Goal: Task Accomplishment & Management: Manage account settings

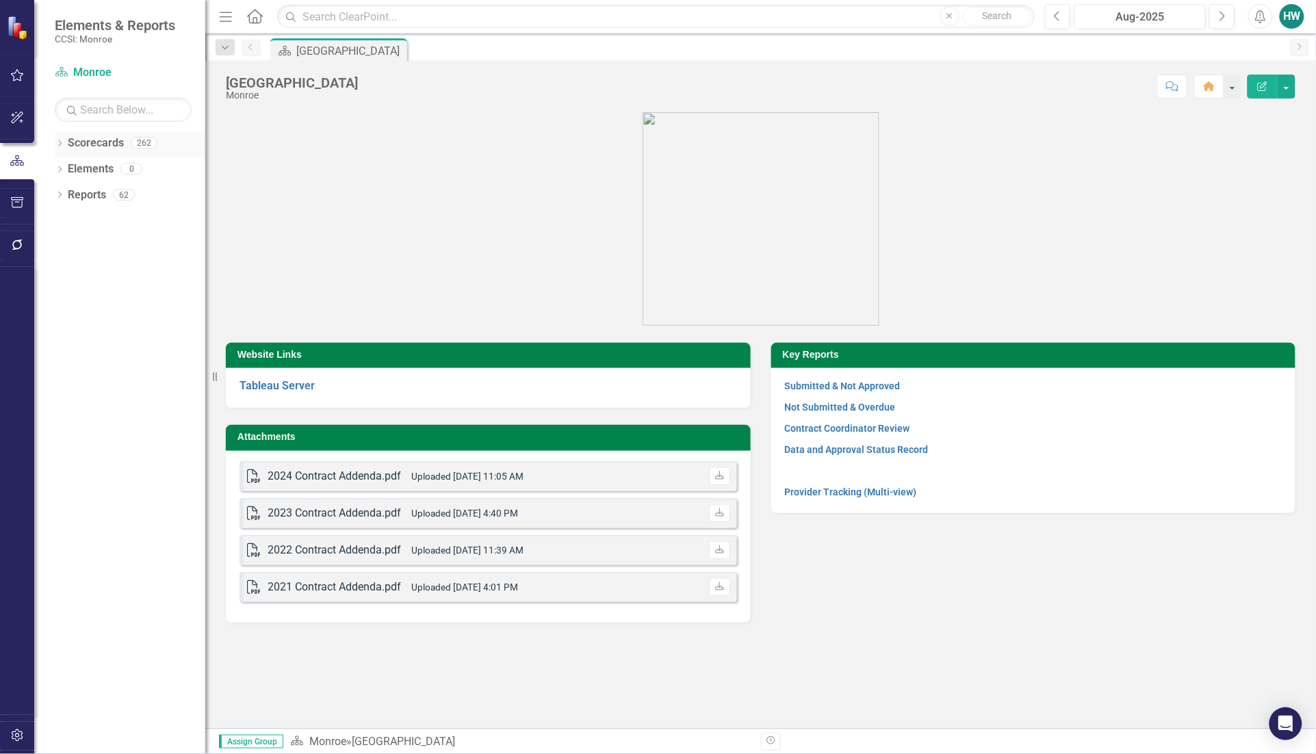
click at [62, 145] on icon "Dropdown" at bounding box center [60, 145] width 10 height 8
click at [66, 171] on icon "Dropdown" at bounding box center [67, 168] width 10 height 8
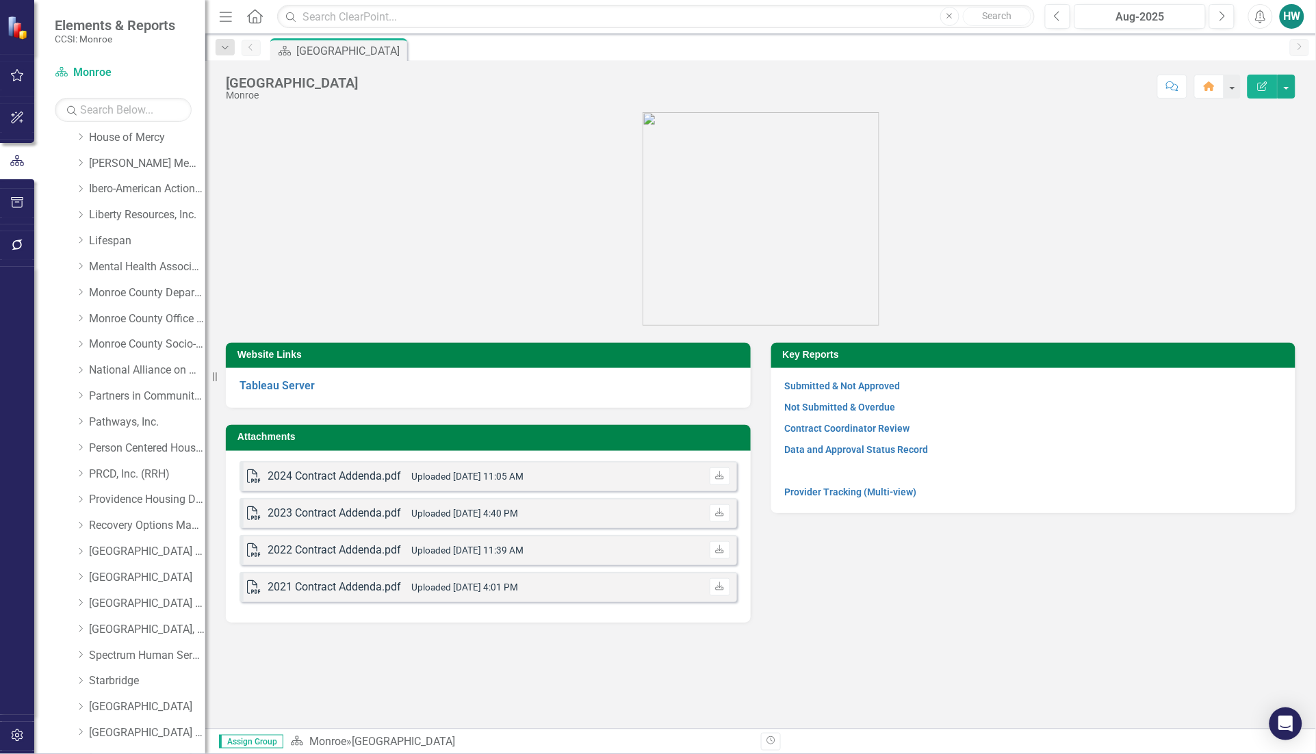
scroll to position [428, 0]
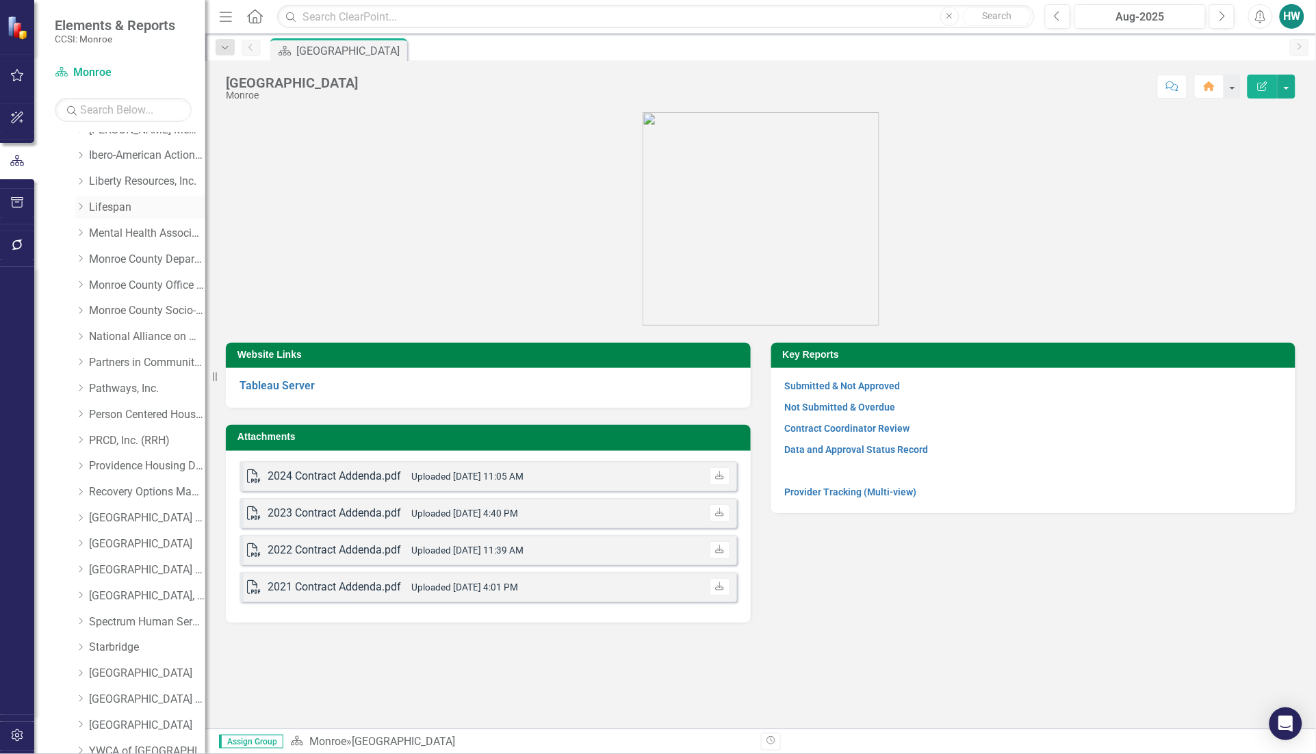
click at [79, 209] on icon "Dropdown" at bounding box center [80, 207] width 10 height 8
click at [118, 230] on link "Lifespan (MCOMH Internal)" at bounding box center [154, 234] width 103 height 16
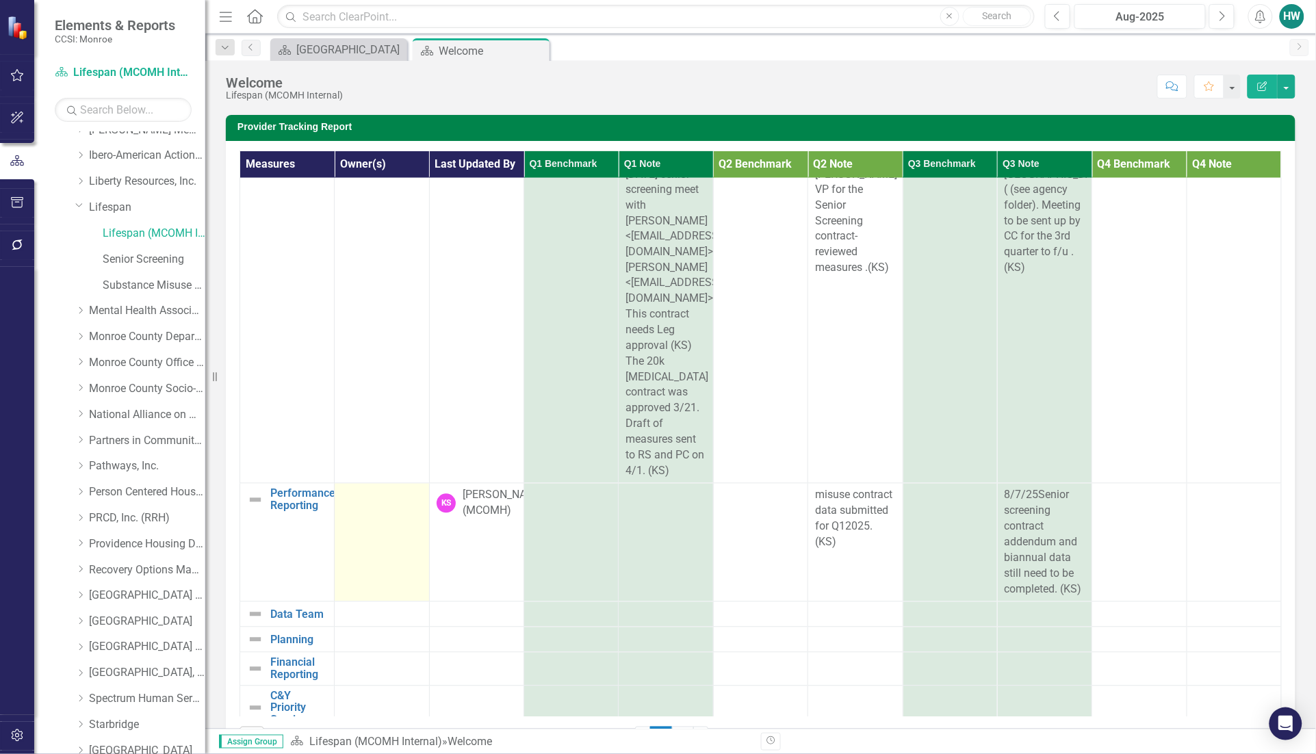
scroll to position [233, 0]
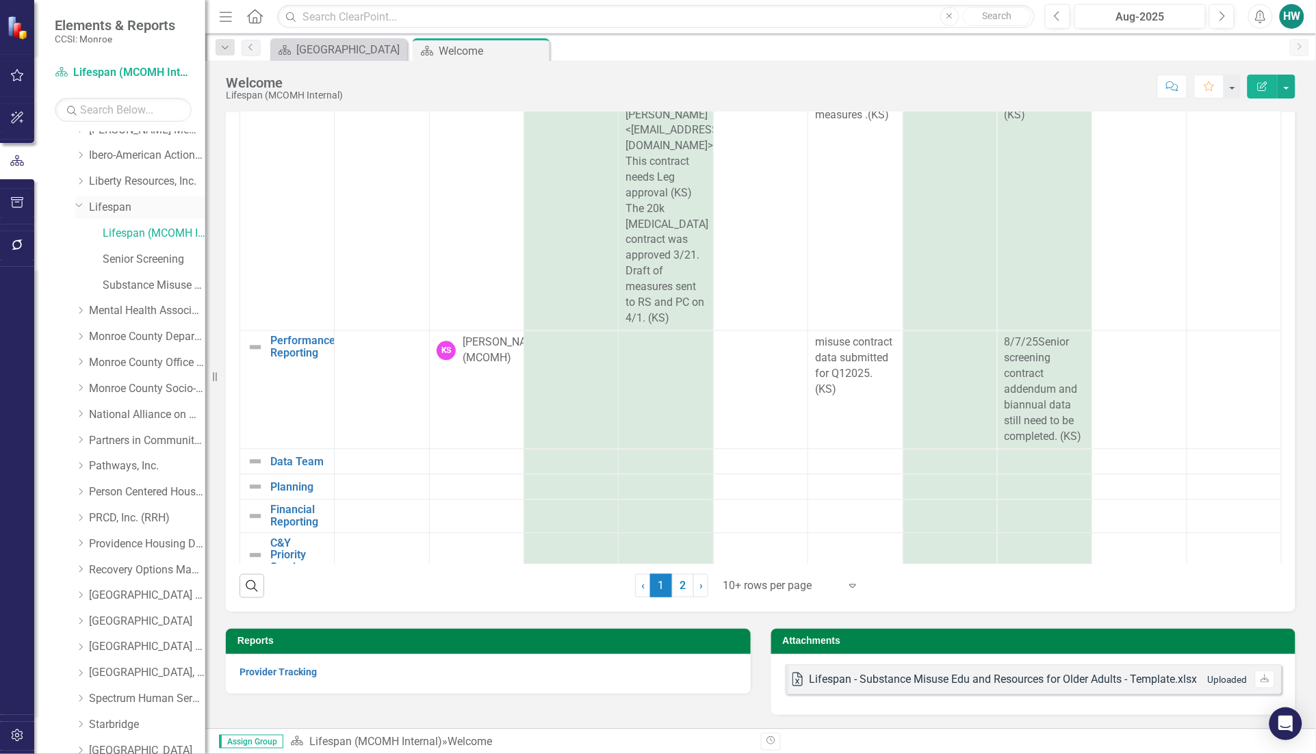
click at [96, 205] on link "Lifespan" at bounding box center [147, 208] width 116 height 16
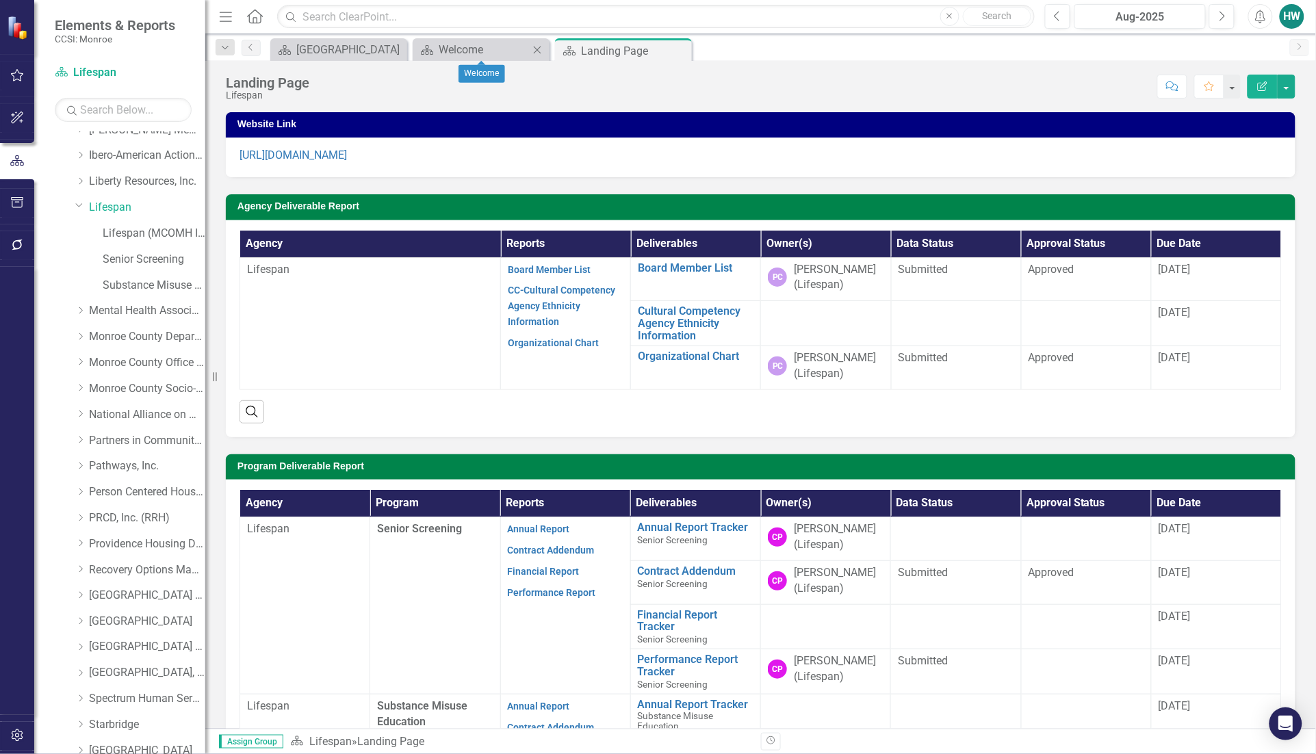
click at [537, 49] on icon at bounding box center [538, 50] width 8 height 8
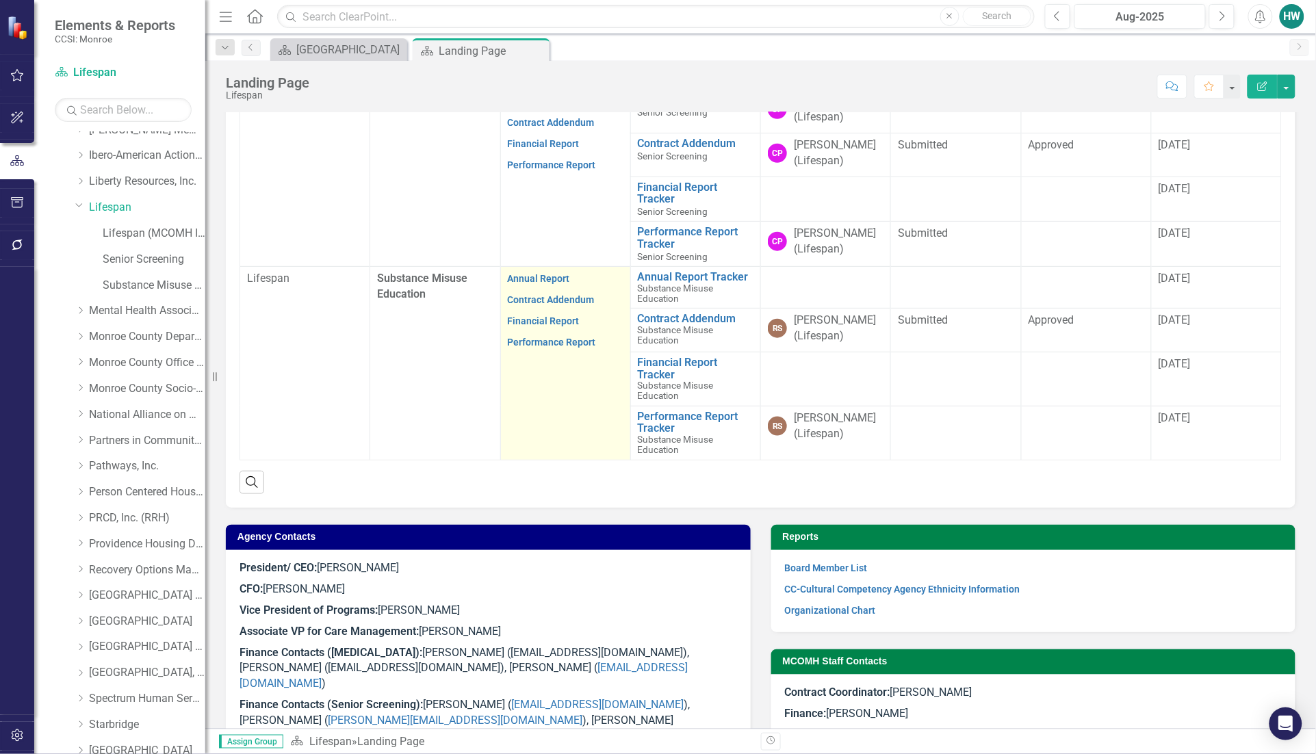
scroll to position [491, 0]
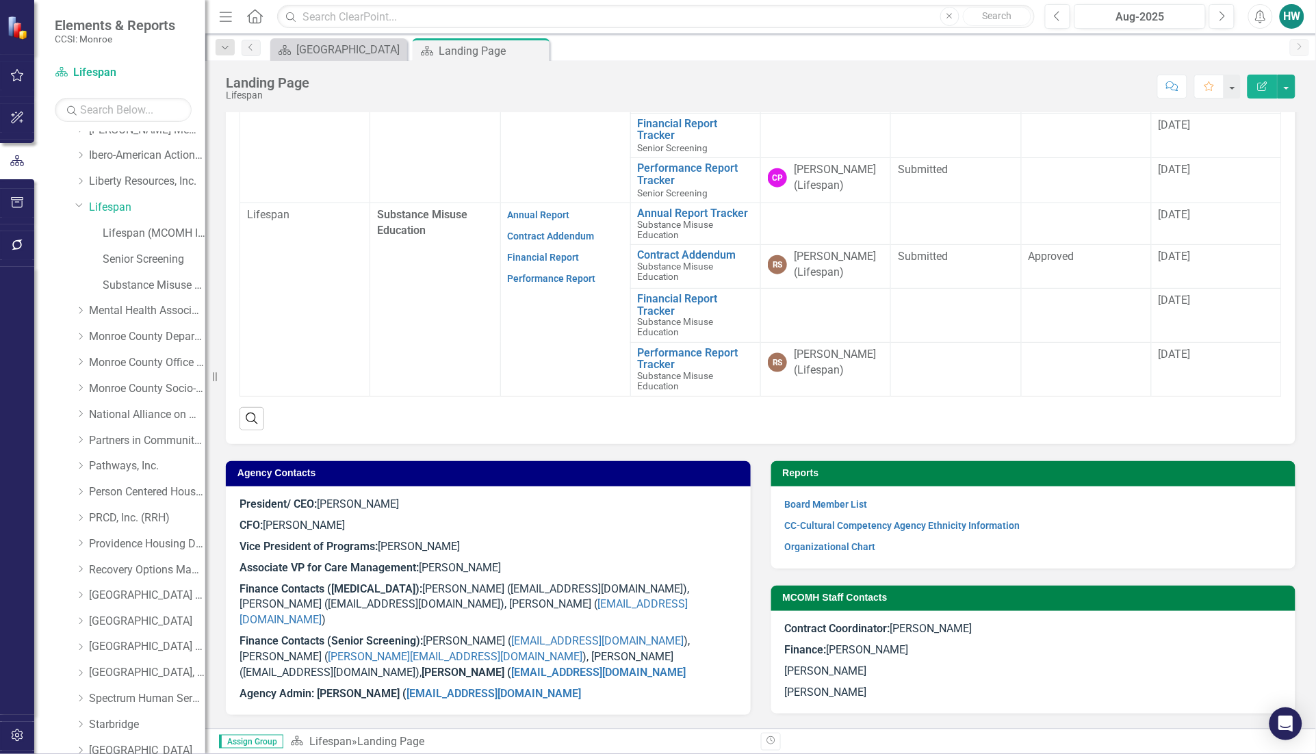
click at [586, 606] on p "Finance Contacts ([MEDICAL_DATA]): [PERSON_NAME] ([EMAIL_ADDRESS][DOMAIN_NAME])…" at bounding box center [487, 605] width 497 height 53
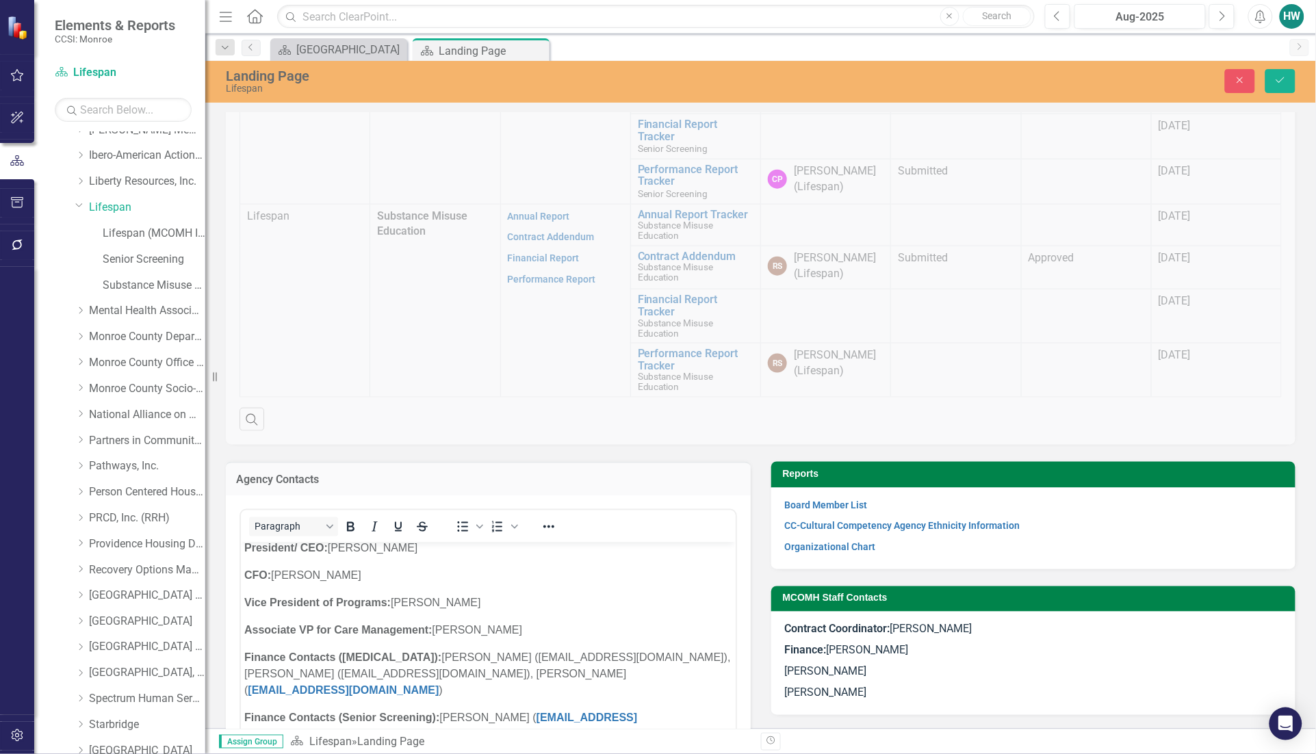
scroll to position [8, 0]
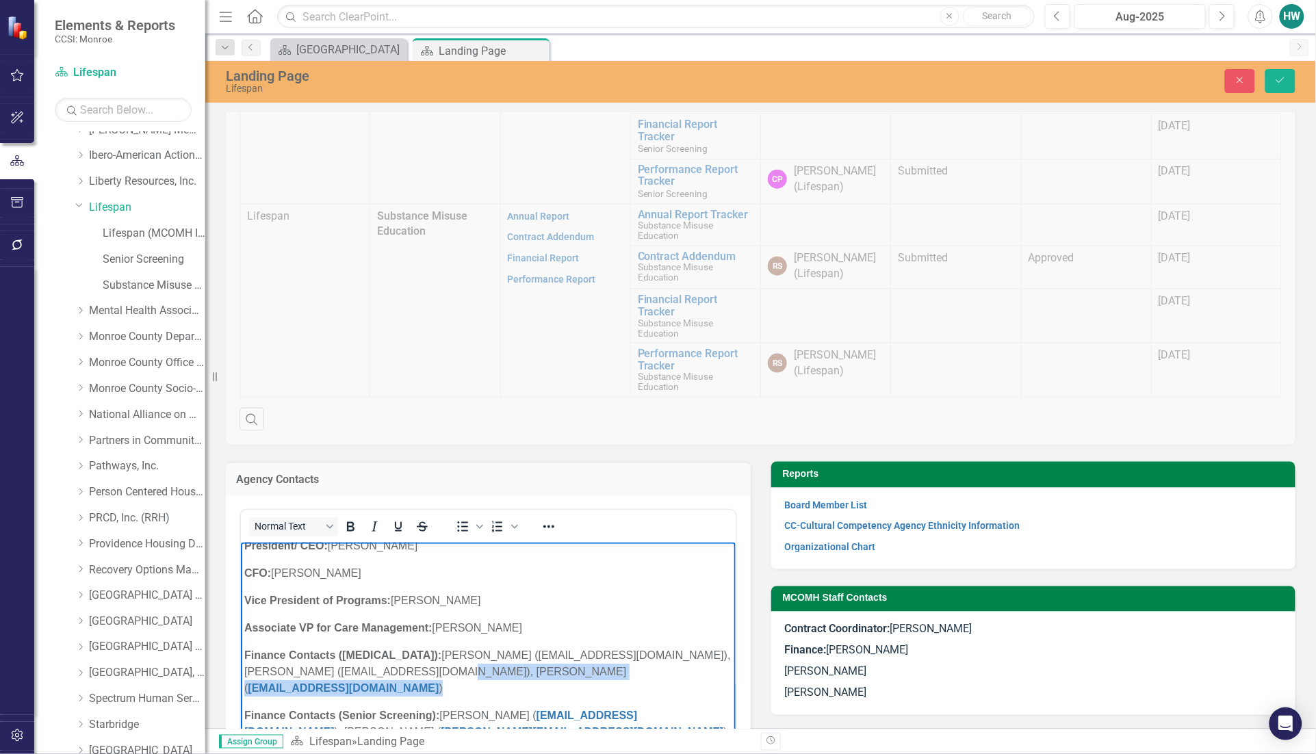
drag, startPoint x: 596, startPoint y: 672, endPoint x: 372, endPoint y: 672, distance: 223.7
click at [372, 672] on p "Finance Contacts ([MEDICAL_DATA]): [PERSON_NAME] ([EMAIL_ADDRESS][DOMAIN_NAME])…" at bounding box center [488, 671] width 488 height 49
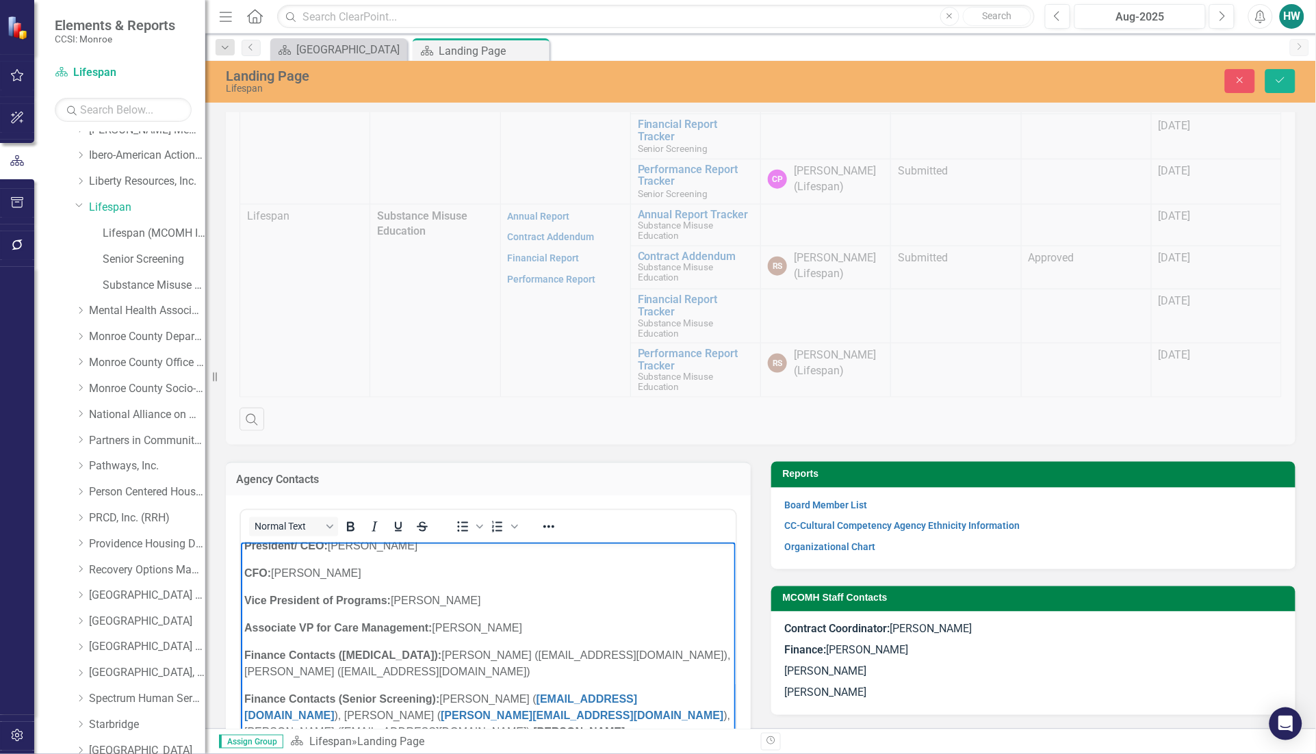
scroll to position [611, 0]
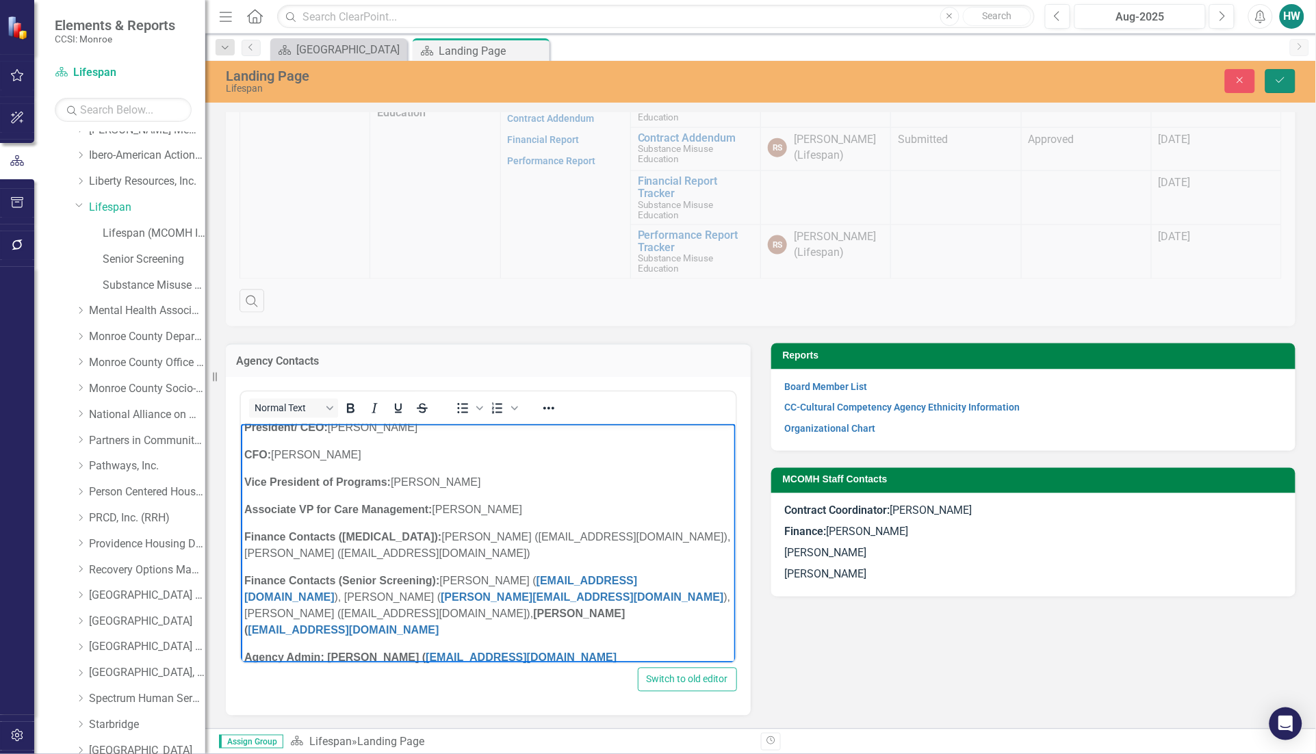
click at [1291, 83] on button "Save" at bounding box center [1280, 81] width 30 height 24
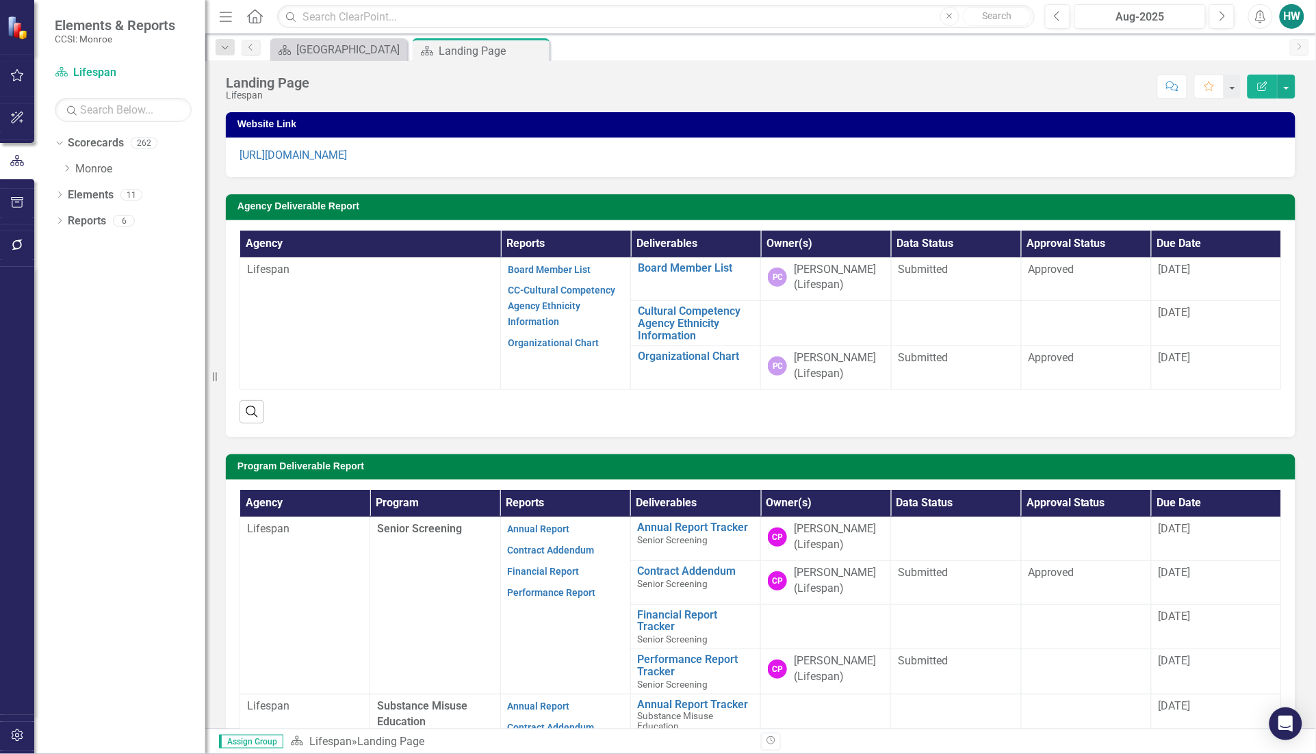
scroll to position [0, 0]
click at [164, 504] on div "Dropdown Scorecards 262 Dropdown [GEOGRAPHIC_DATA] Dropdown [DEMOGRAPHIC_DATA] …" at bounding box center [119, 443] width 171 height 622
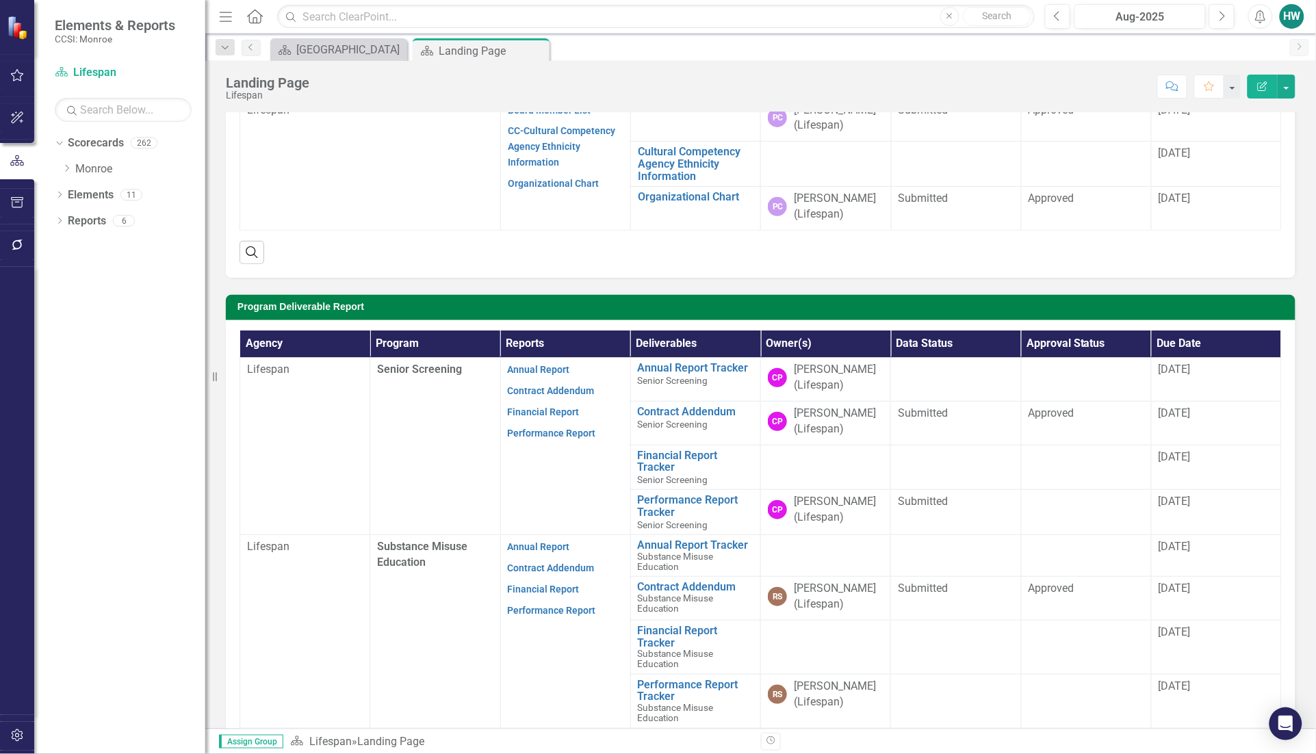
scroll to position [491, 0]
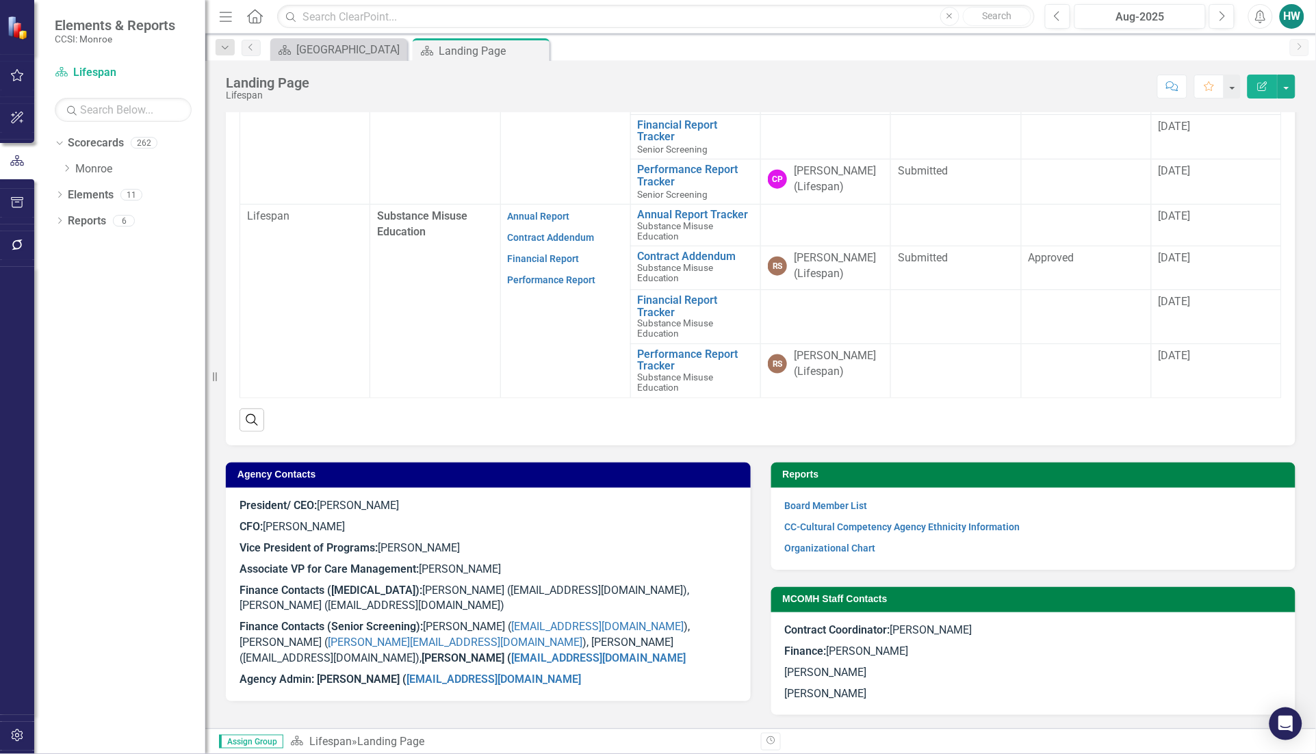
click at [497, 601] on p "Finance Contacts ([MEDICAL_DATA]): [PERSON_NAME] ([EMAIL_ADDRESS][DOMAIN_NAME])…" at bounding box center [487, 598] width 497 height 37
click at [643, 505] on p "President/ CEO: [PERSON_NAME]" at bounding box center [487, 507] width 497 height 18
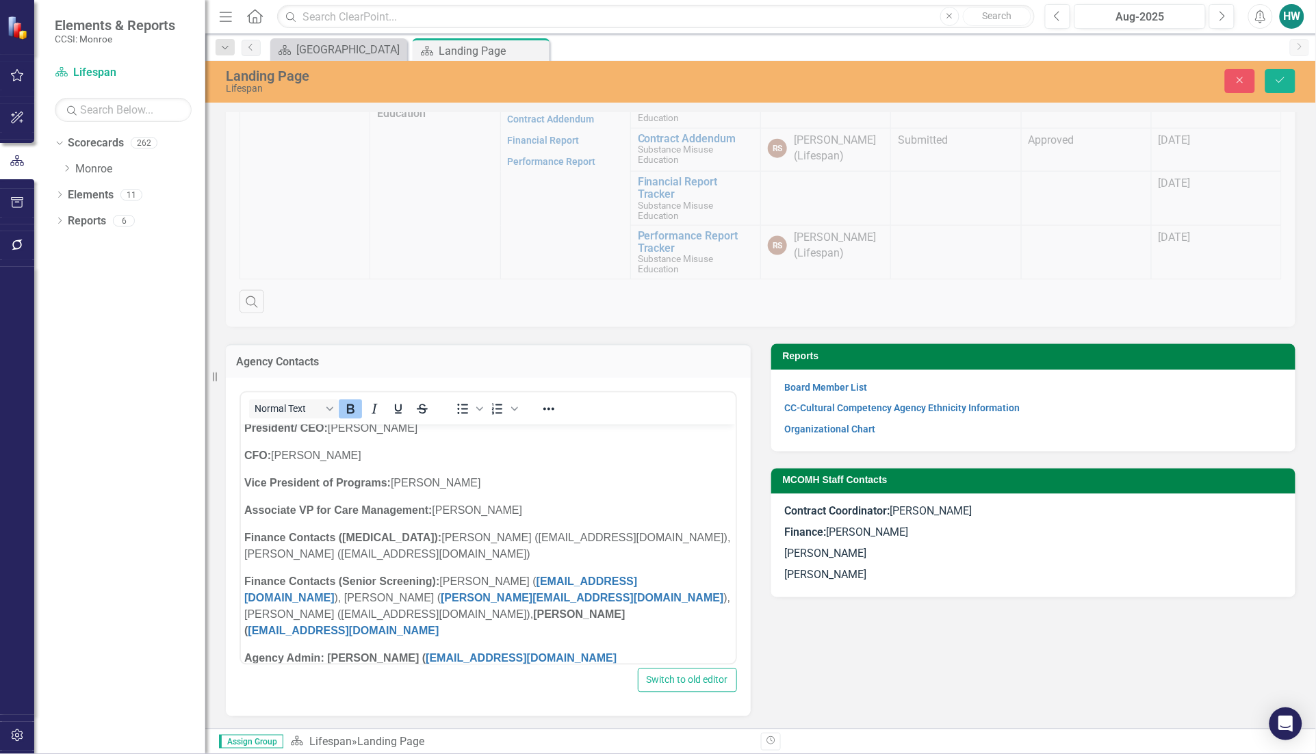
scroll to position [611, 0]
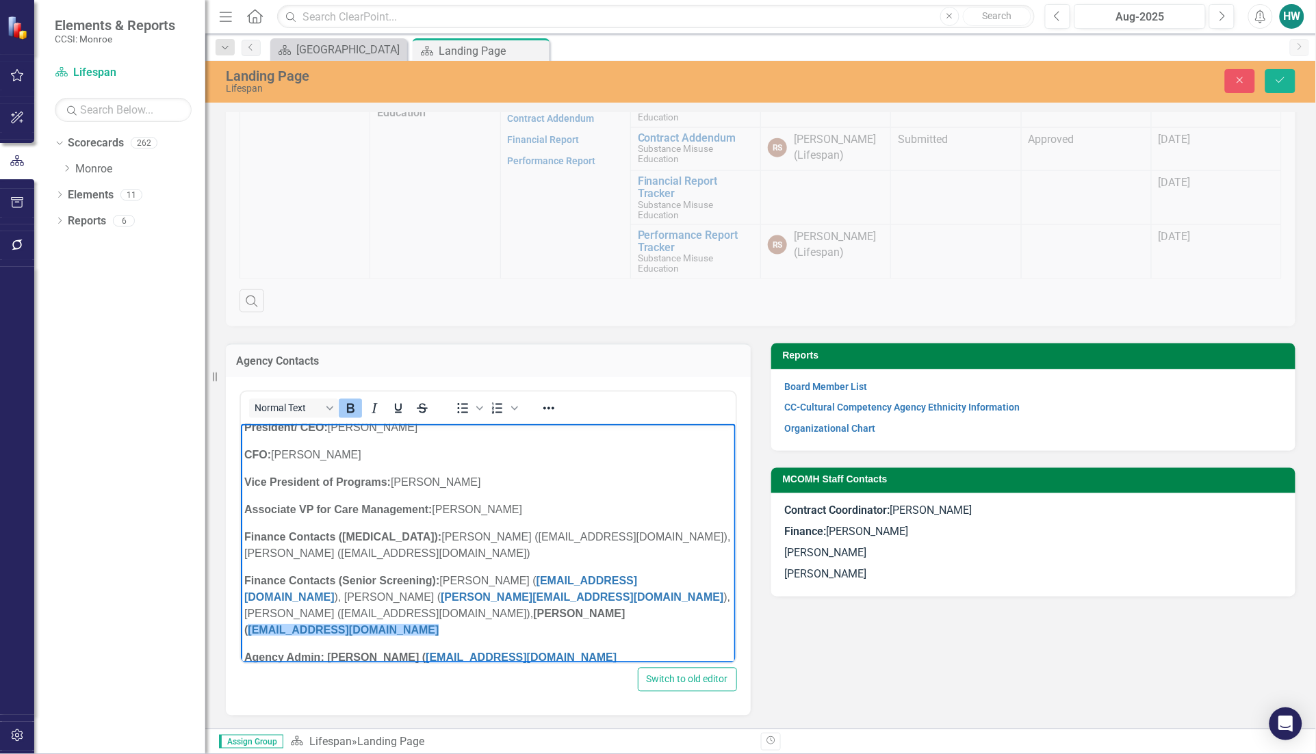
click at [515, 614] on p "Finance Contacts (Senior Screening): [PERSON_NAME] ( [EMAIL_ADDRESS][DOMAIN_NAM…" at bounding box center [488, 606] width 488 height 66
click at [514, 611] on p "Finance Contacts (Senior Screening): [PERSON_NAME] ( [EMAIL_ADDRESS][DOMAIN_NAM…" at bounding box center [488, 606] width 488 height 66
drag, startPoint x: 365, startPoint y: 612, endPoint x: 293, endPoint y: 610, distance: 72.6
click at [293, 610] on strong "[PERSON_NAME] ( [EMAIL_ADDRESS][DOMAIN_NAME] ﻿)" at bounding box center [434, 622] width 381 height 28
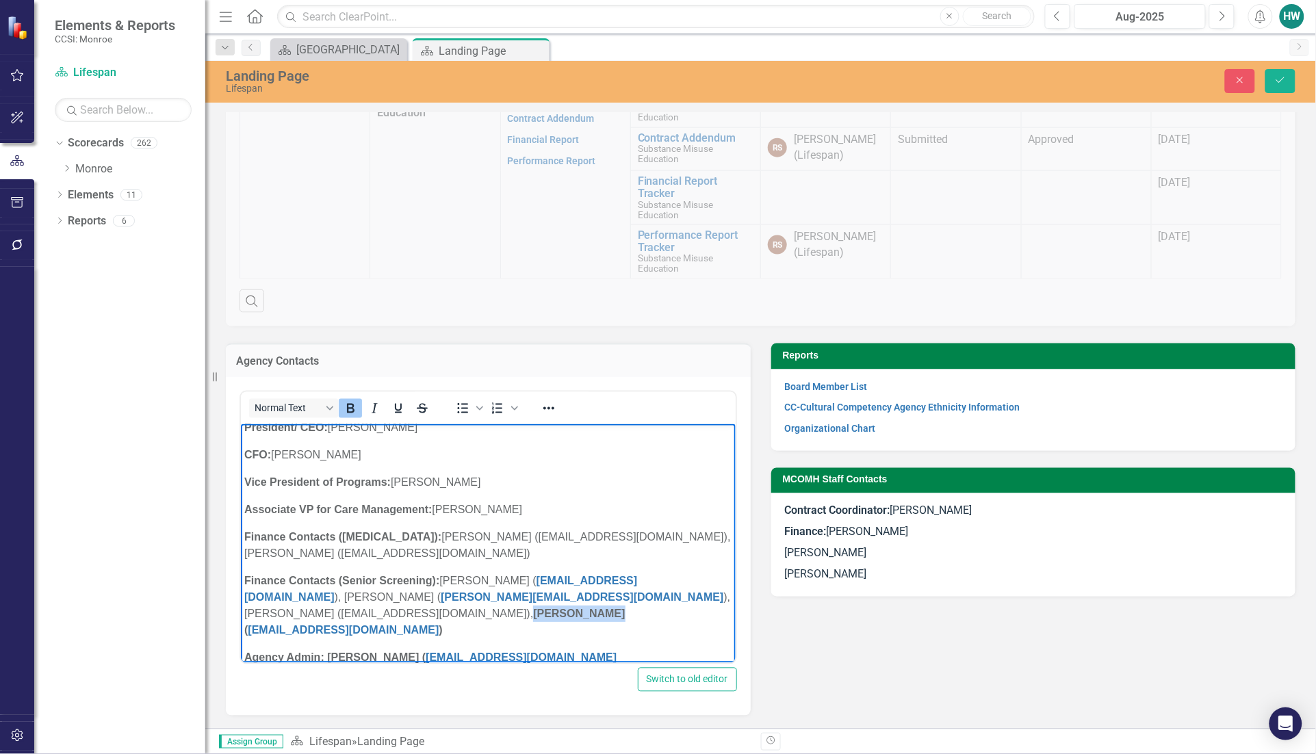
click at [343, 401] on icon "Bold" at bounding box center [350, 408] width 16 height 16
drag, startPoint x: 522, startPoint y: 614, endPoint x: 293, endPoint y: 616, distance: 229.2
click at [293, 616] on p "Finance Contacts (Senior Screening): [PERSON_NAME] ( [EMAIL_ADDRESS][DOMAIN_NAM…" at bounding box center [488, 606] width 488 height 66
copy p "[PERSON_NAME] ( [EMAIL_ADDRESS][DOMAIN_NAME] )"
click at [368, 549] on p "Finance Contacts ([MEDICAL_DATA]): [PERSON_NAME] ([EMAIL_ADDRESS][DOMAIN_NAME])…" at bounding box center [488, 545] width 488 height 33
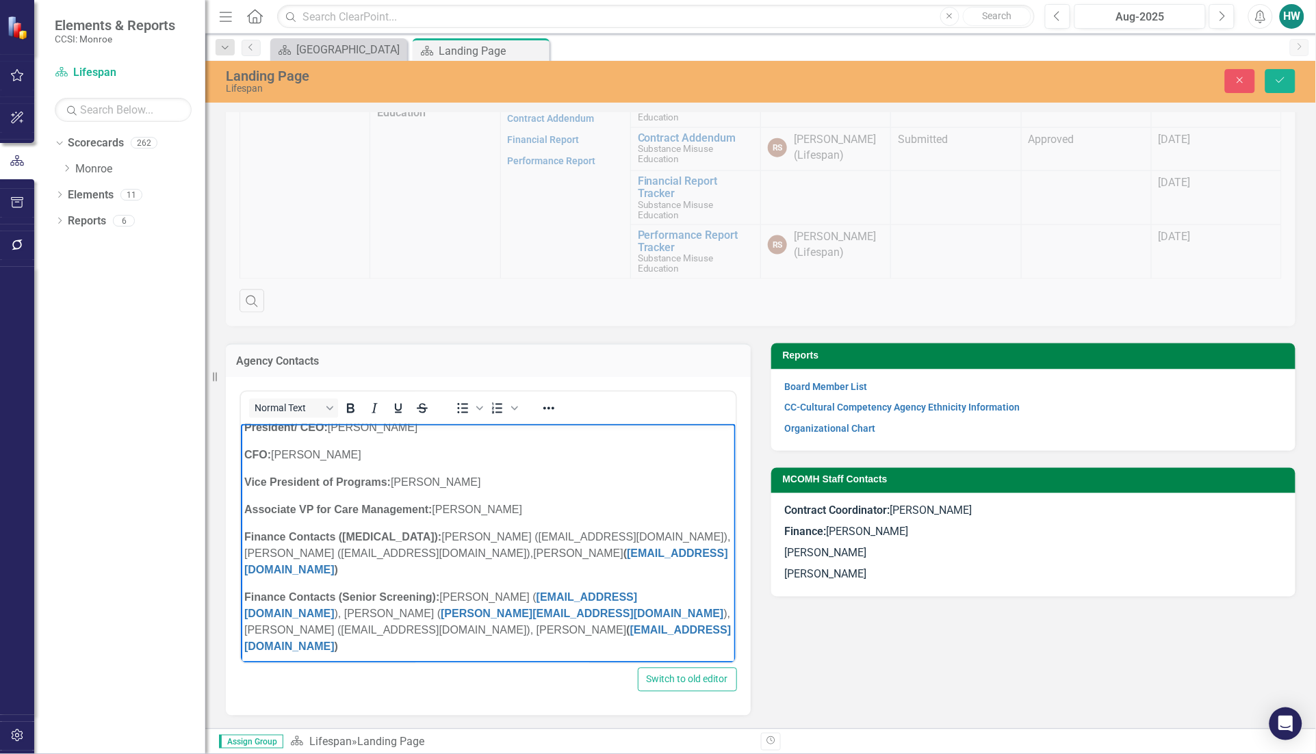
click at [369, 549] on p "Finance Contacts ([MEDICAL_DATA]): [PERSON_NAME] ([EMAIL_ADDRESS][DOMAIN_NAME])…" at bounding box center [488, 553] width 488 height 49
click at [1276, 83] on icon "Save" at bounding box center [1280, 80] width 12 height 10
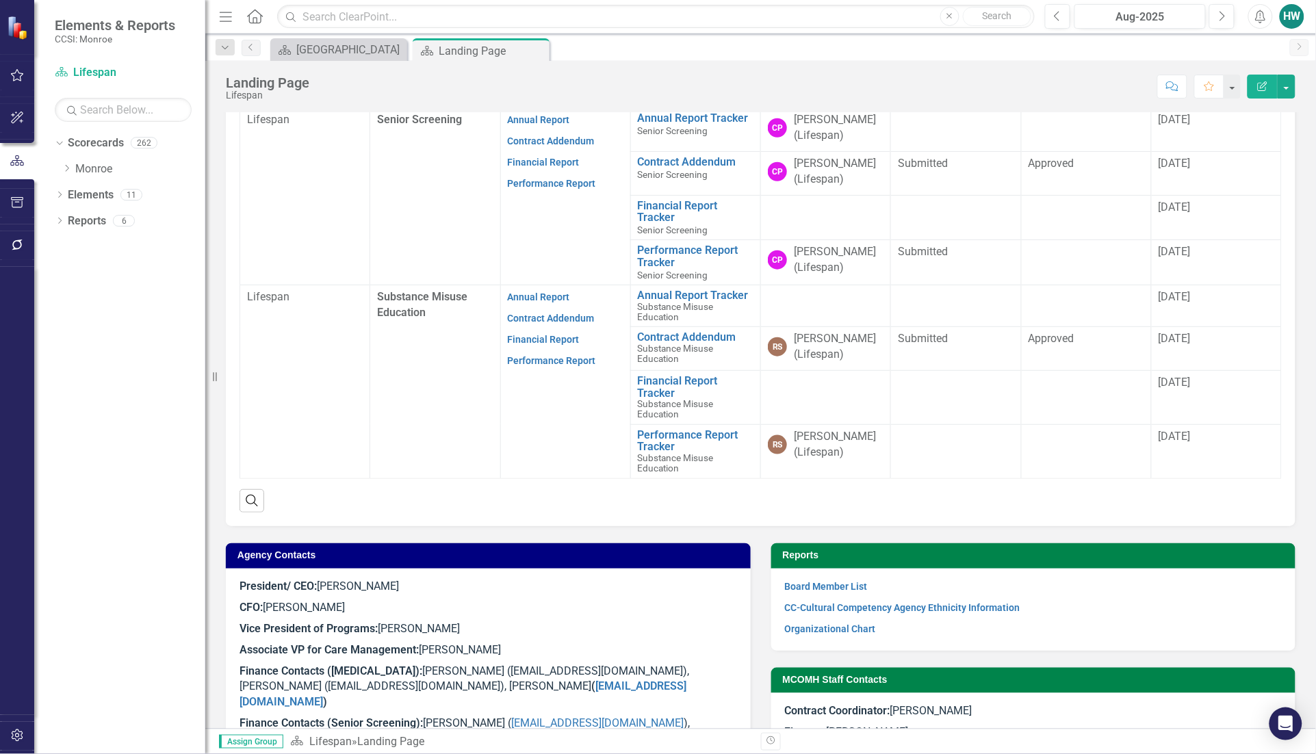
scroll to position [491, 0]
